Goal: Transaction & Acquisition: Purchase product/service

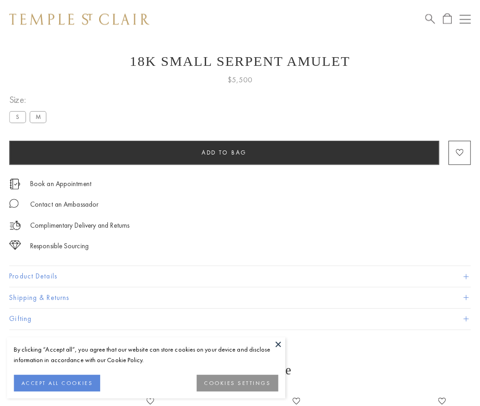
scroll to position [37, 0]
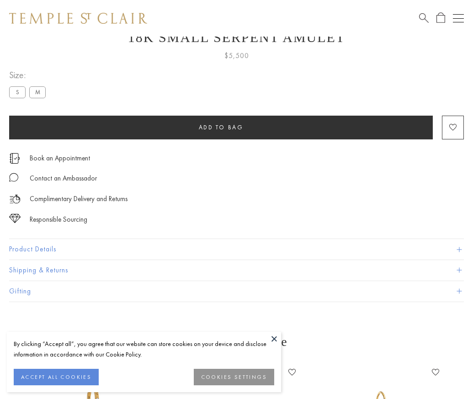
click at [221, 127] on span "Add to bag" at bounding box center [221, 127] width 45 height 8
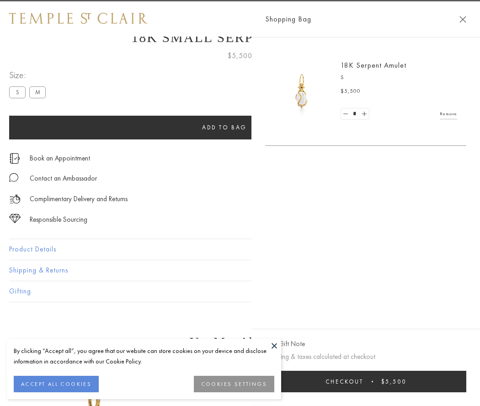
click at [363, 381] on span "Checkout" at bounding box center [345, 382] width 38 height 8
